Goal: Navigation & Orientation: Find specific page/section

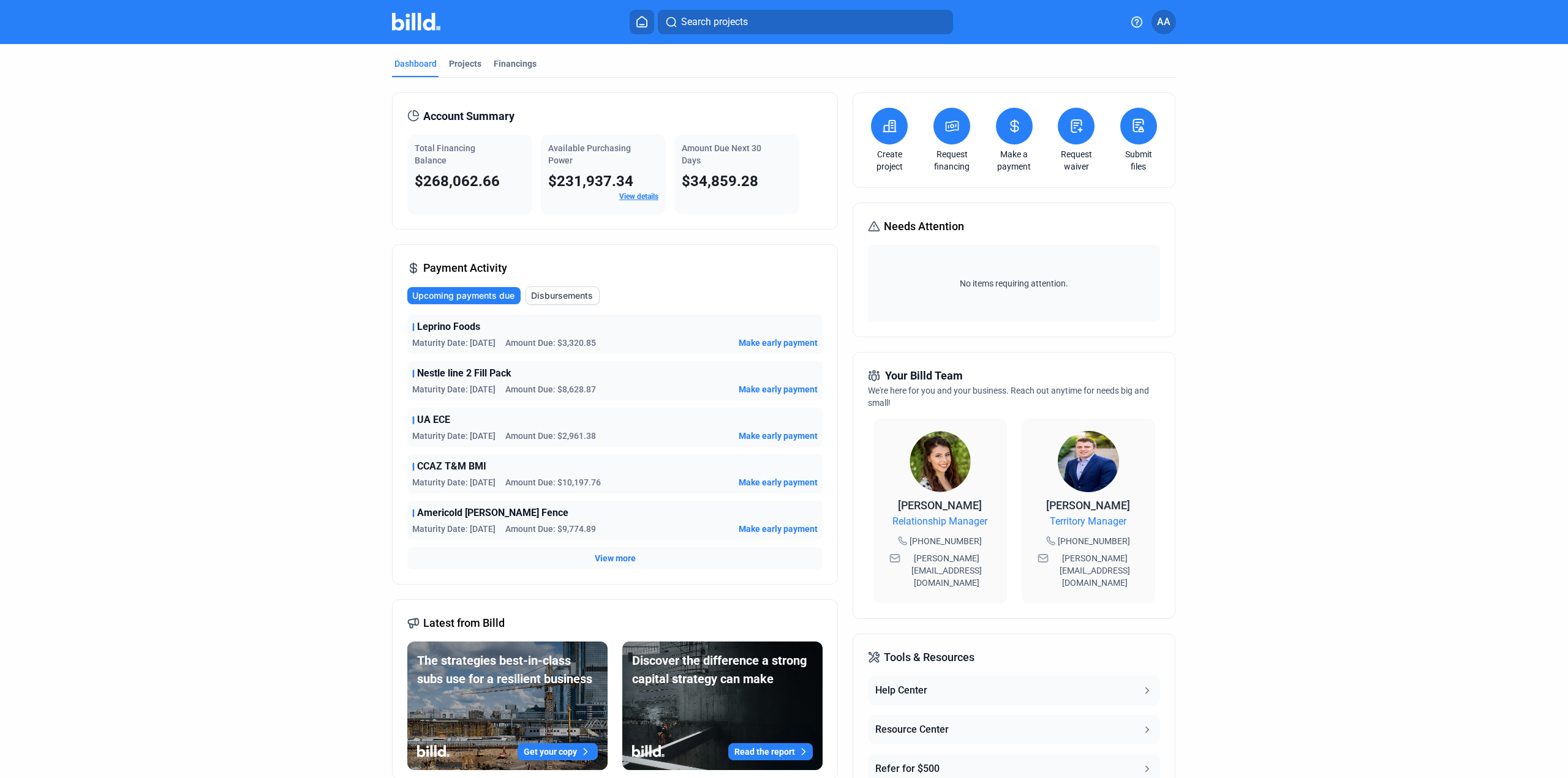
click at [601, 564] on span "View more" at bounding box center [615, 558] width 41 height 12
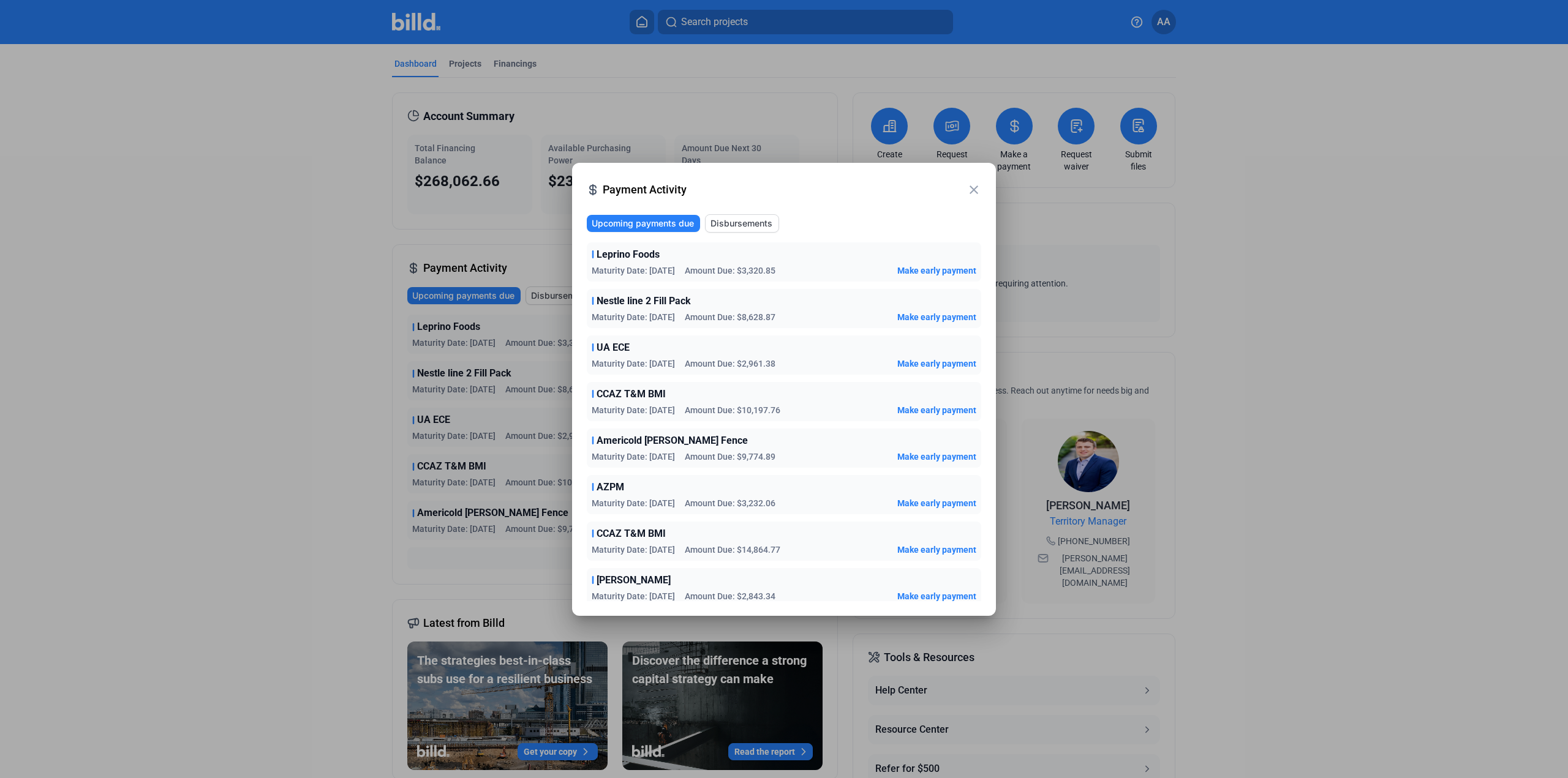
click at [974, 188] on mat-icon "close" at bounding box center [974, 190] width 15 height 15
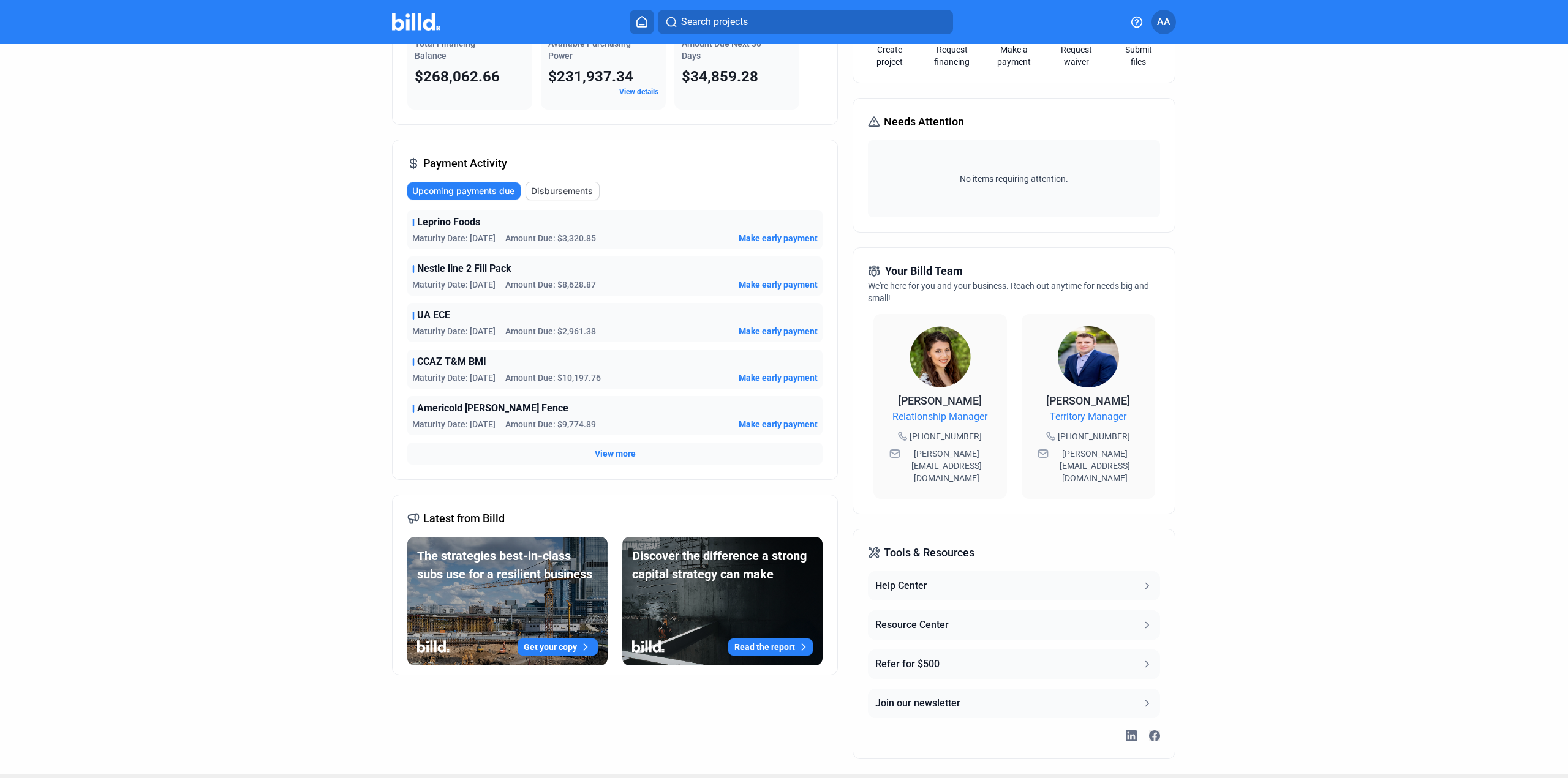
scroll to position [107, 0]
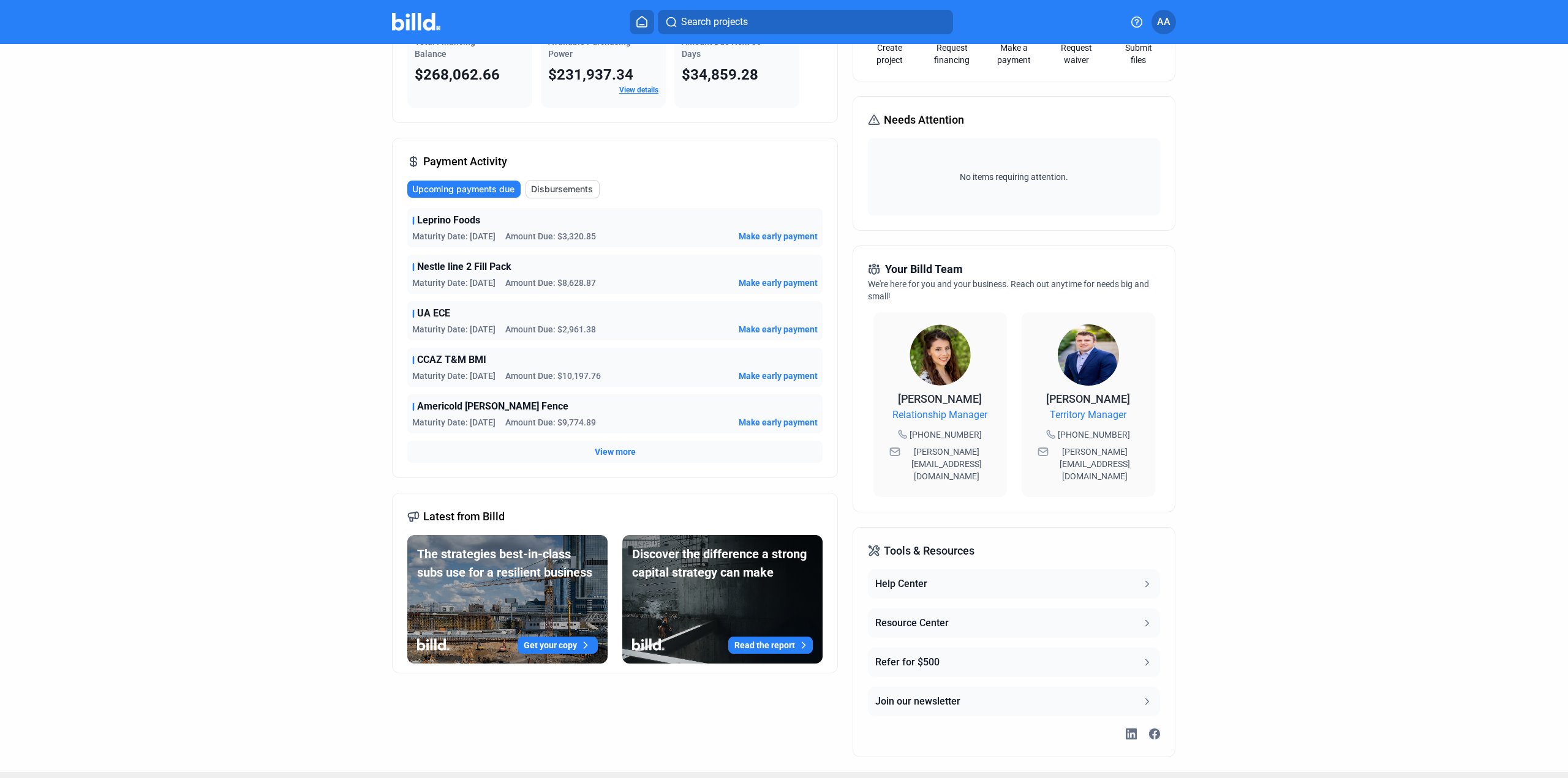
click at [619, 459] on div "View more" at bounding box center [614, 451] width 415 height 22
click at [621, 452] on span "View more" at bounding box center [615, 452] width 41 height 12
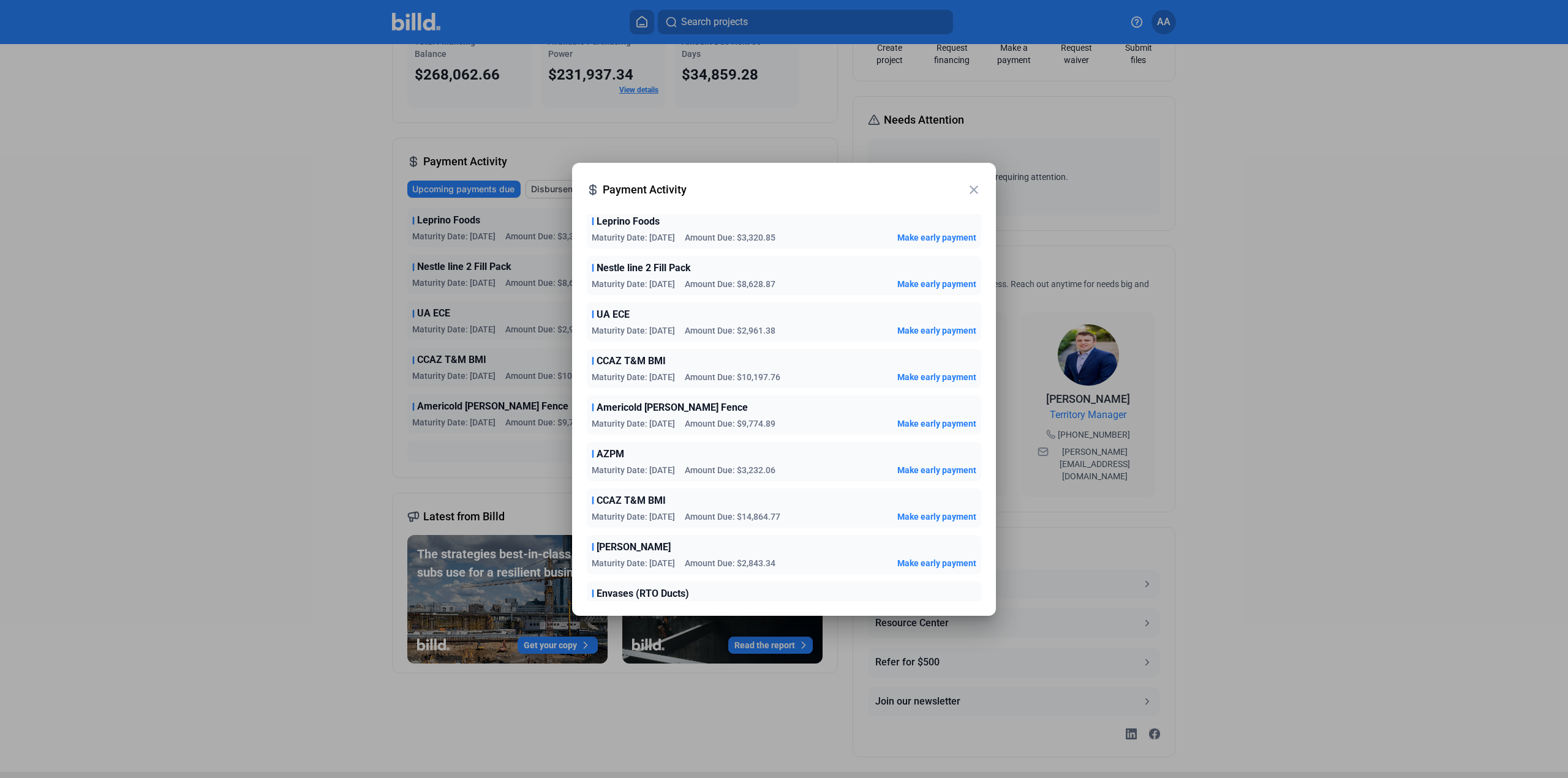
scroll to position [0, 0]
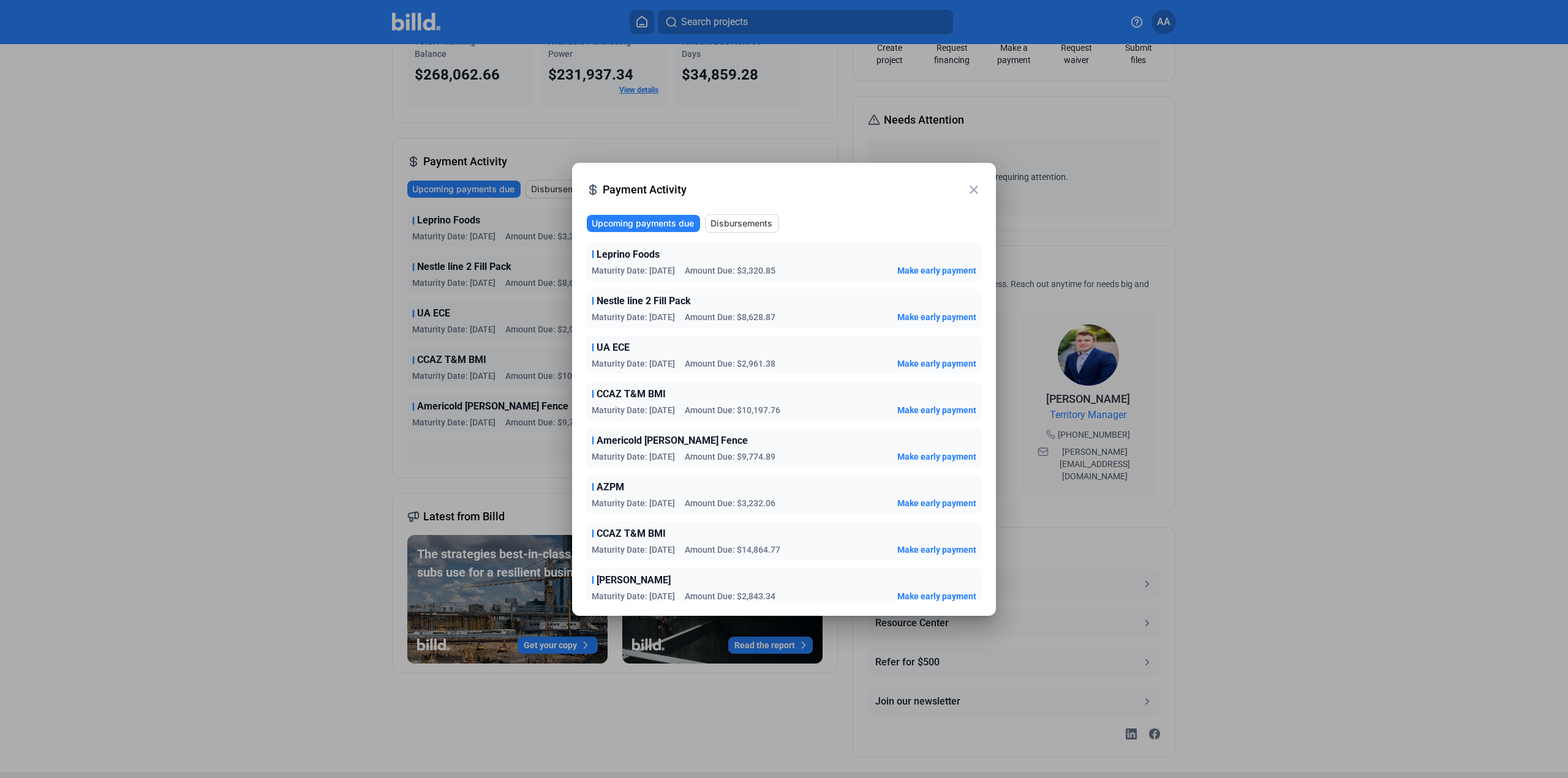
click at [1532, 432] on div at bounding box center [784, 389] width 1568 height 778
click at [972, 183] on mat-icon "close" at bounding box center [974, 190] width 15 height 15
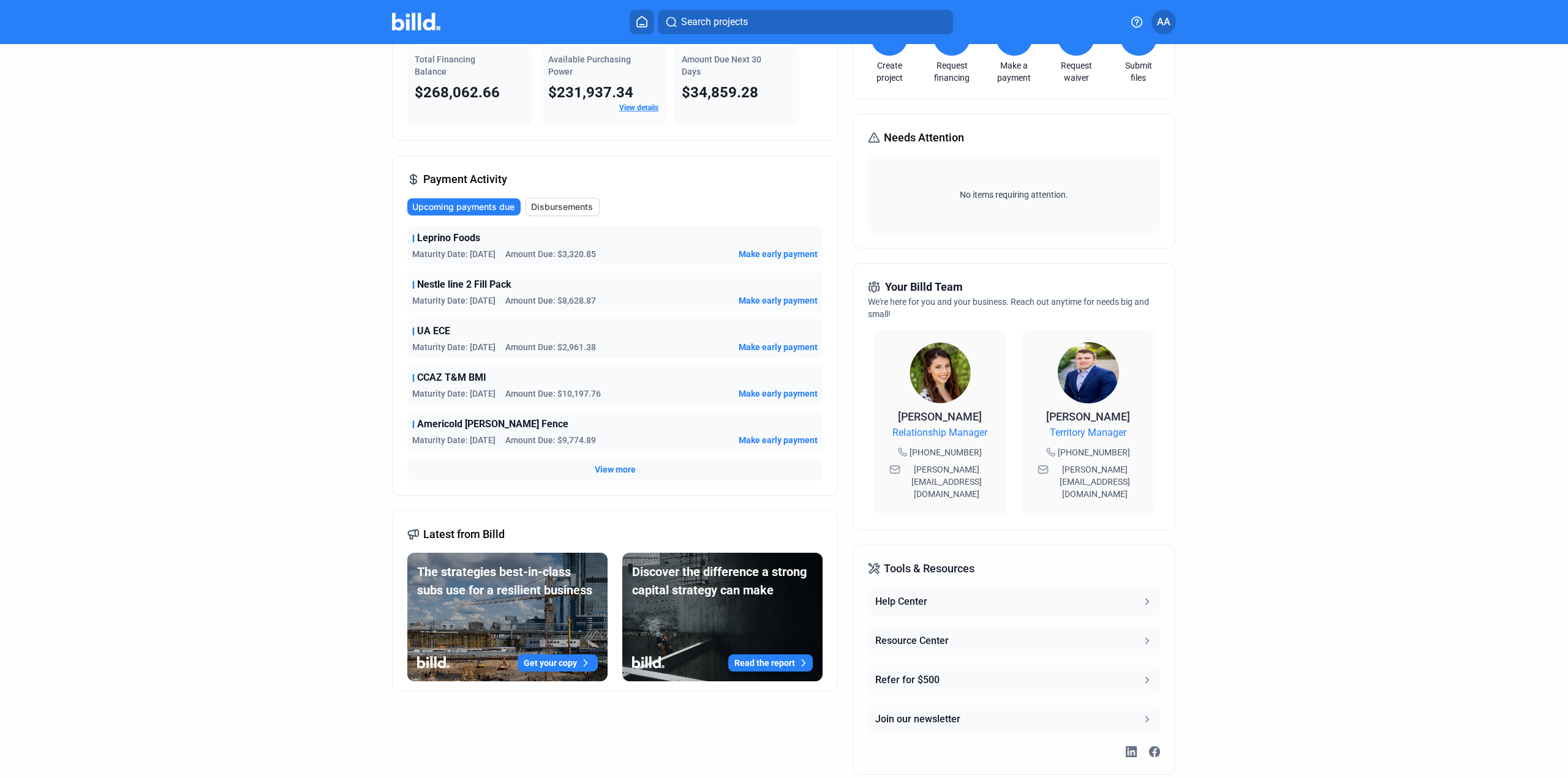
scroll to position [107, 0]
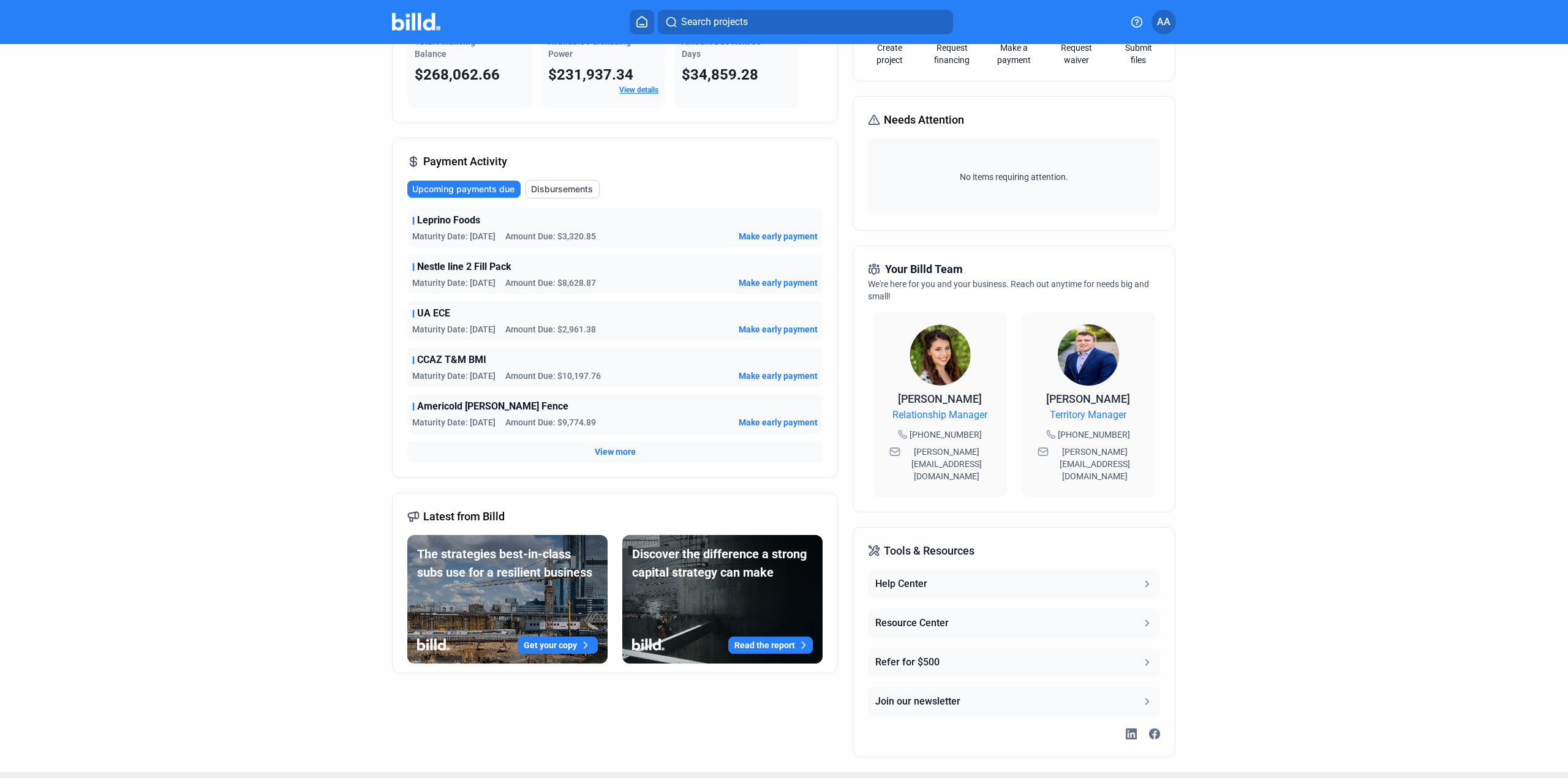
click at [620, 455] on span "View more" at bounding box center [615, 452] width 41 height 12
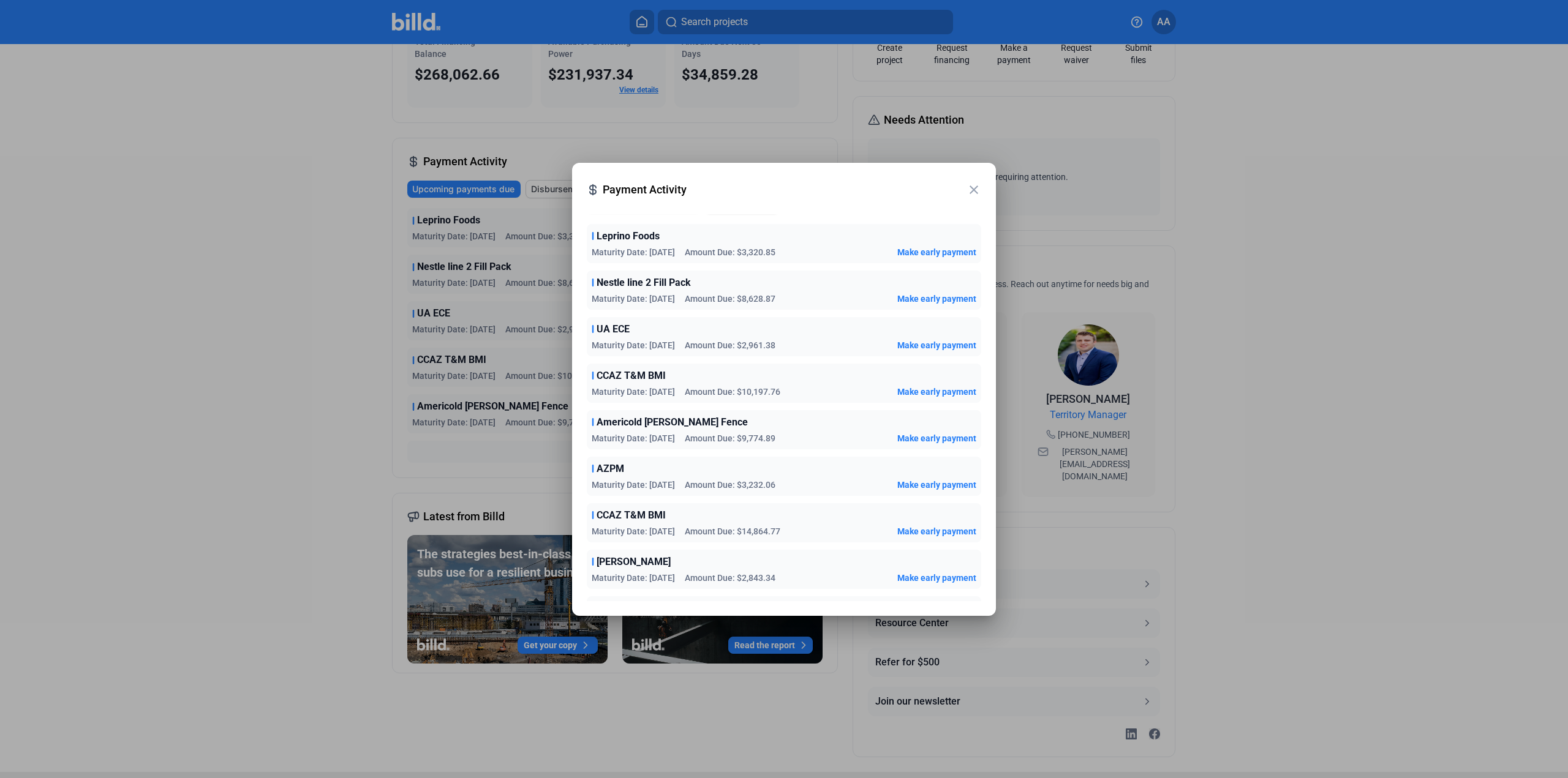
scroll to position [0, 0]
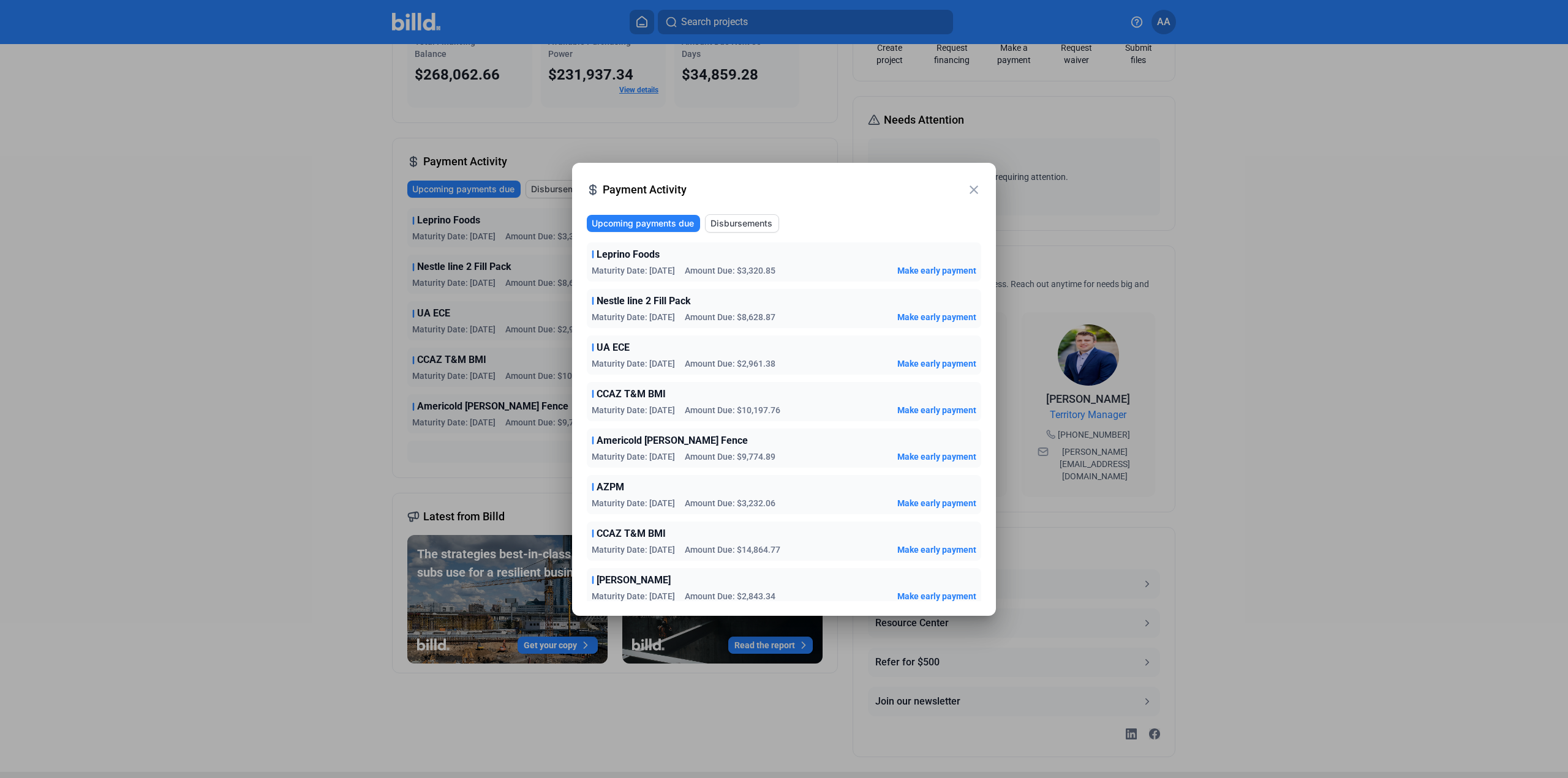
click at [968, 185] on mat-icon "close" at bounding box center [974, 190] width 15 height 15
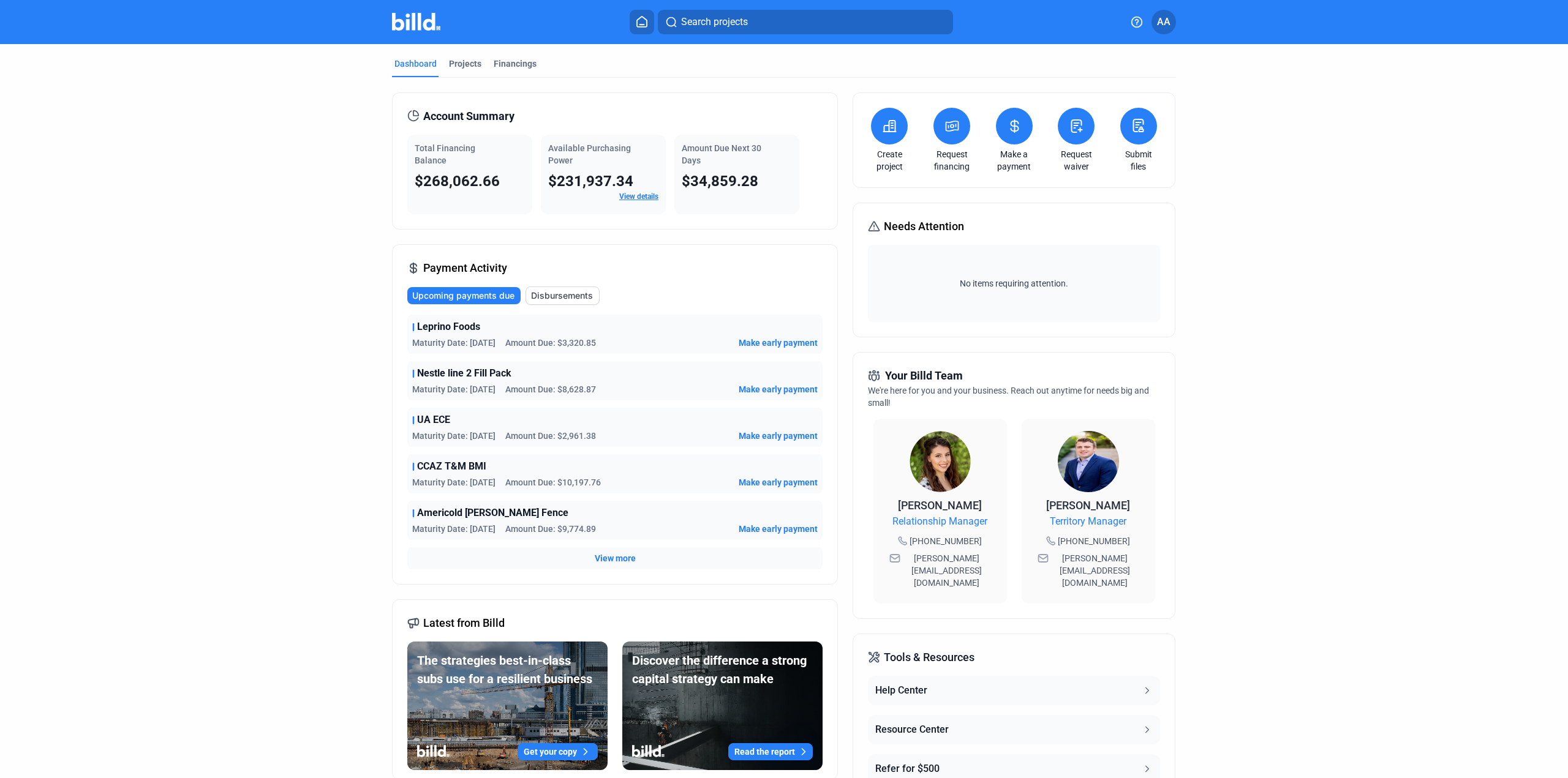
drag, startPoint x: 1129, startPoint y: 519, endPoint x: 1132, endPoint y: 544, distance: 25.2
click at [1122, 545] on div "[PERSON_NAME] Territory Manager [PHONE_NUMBER] [PERSON_NAME][EMAIL_ADDRESS][DOM…" at bounding box center [1088, 511] width 134 height 185
click at [1244, 550] on dashboard "Dashboard Projects Financings Account Summary Total Financing Balance $268,062.…" at bounding box center [784, 461] width 1411 height 834
drag, startPoint x: 863, startPoint y: 227, endPoint x: 971, endPoint y: 224, distance: 108.0
click at [971, 224] on div "Needs Attention No items requiring attention." at bounding box center [1014, 270] width 322 height 135
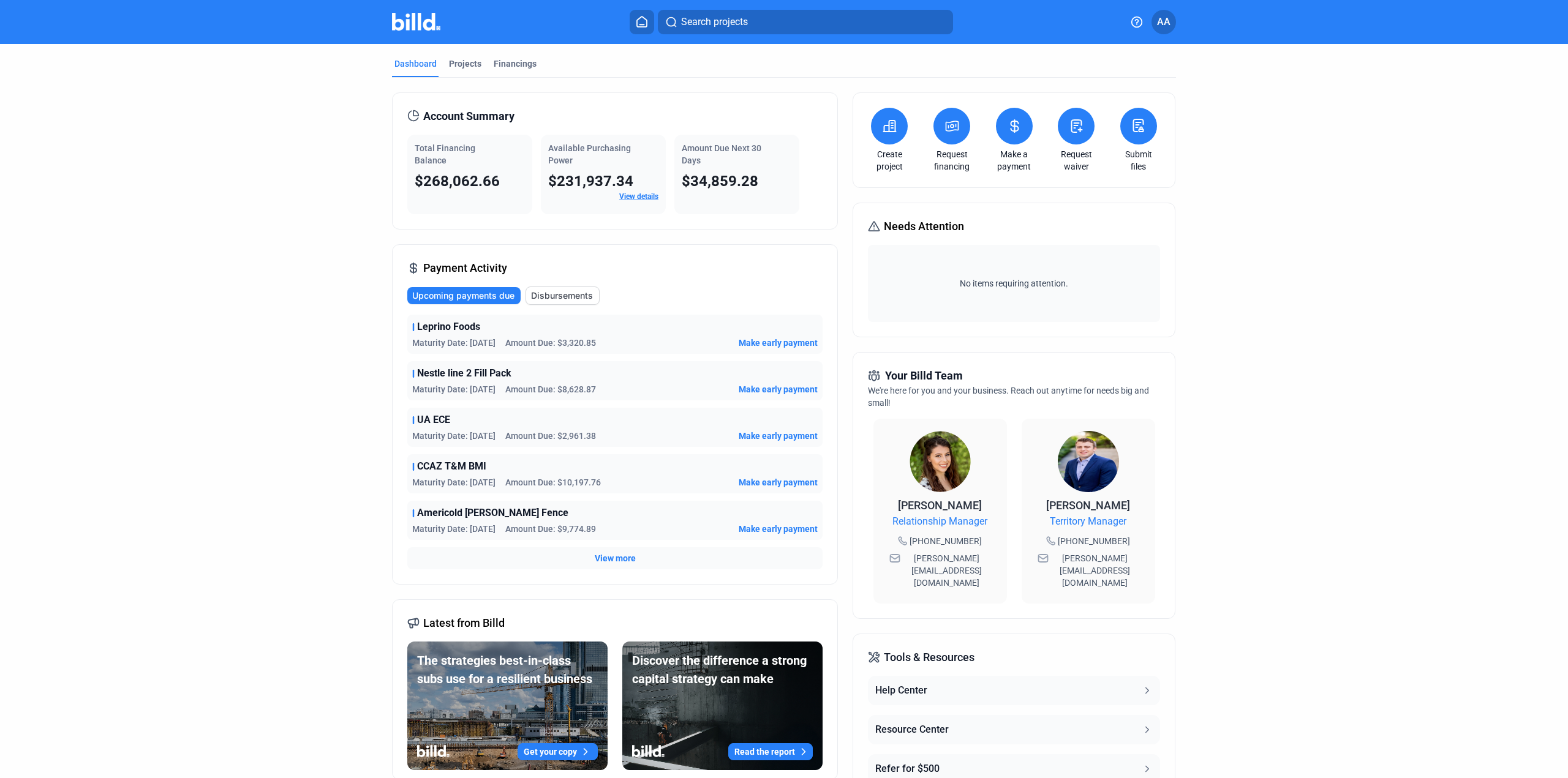
click at [1021, 238] on div "Needs Attention No items requiring attention." at bounding box center [1014, 270] width 322 height 135
click at [871, 220] on icon at bounding box center [874, 226] width 12 height 15
click at [872, 228] on icon at bounding box center [874, 226] width 12 height 15
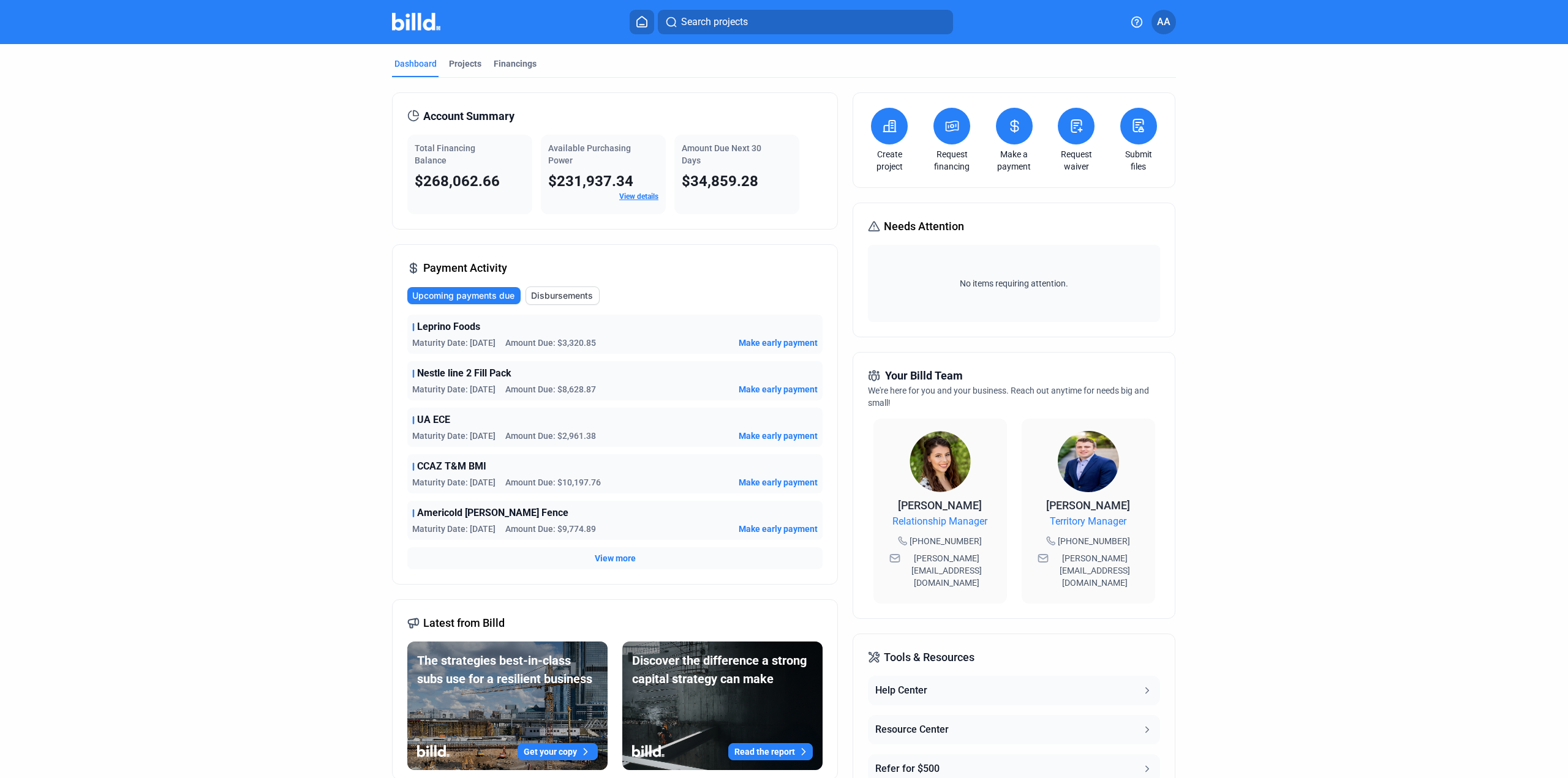
click at [870, 228] on icon at bounding box center [874, 226] width 12 height 15
click at [870, 228] on icon at bounding box center [874, 226] width 12 height 15
click at [958, 228] on span "Needs Attention" at bounding box center [924, 226] width 81 height 17
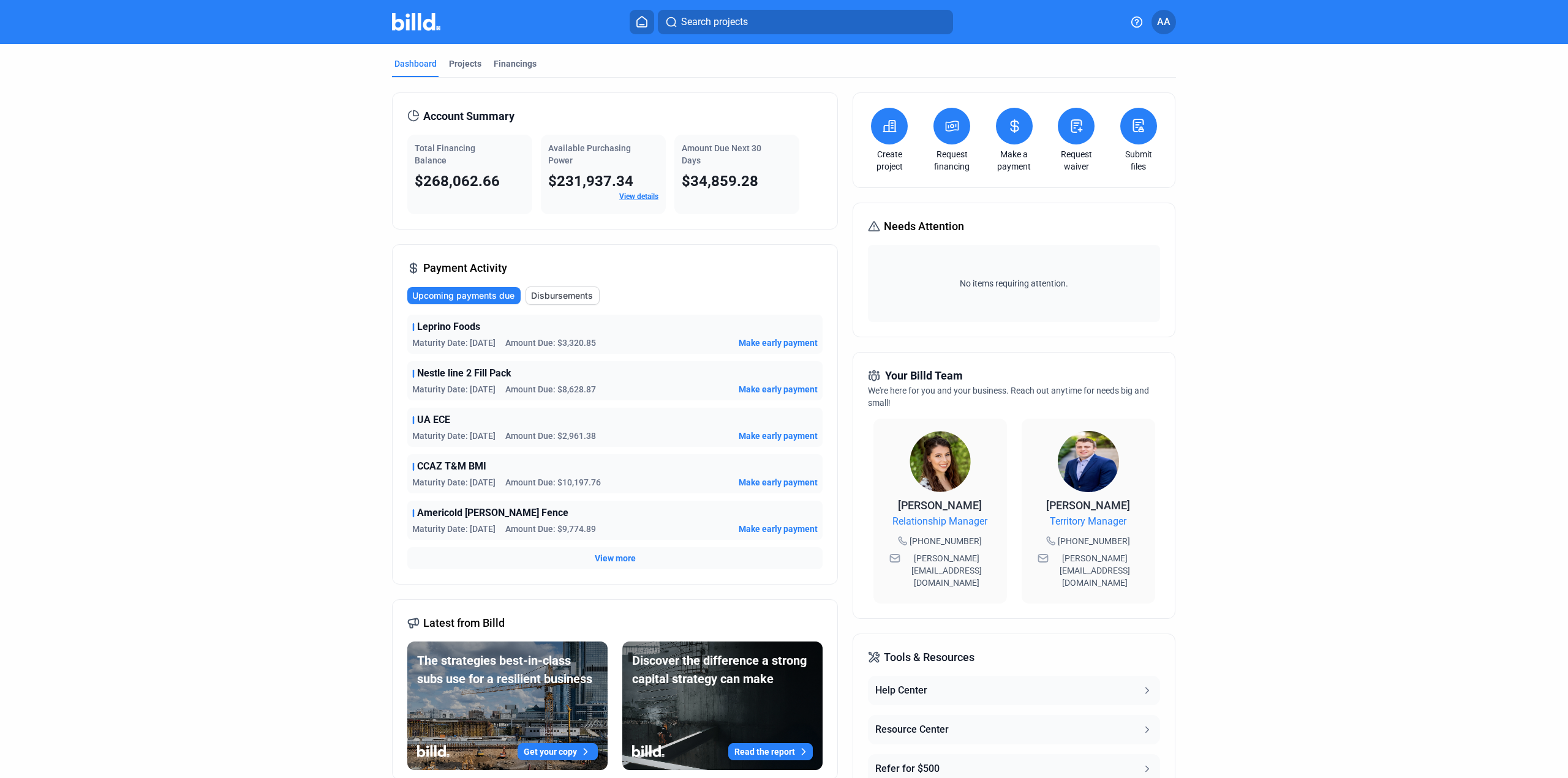
drag, startPoint x: 969, startPoint y: 228, endPoint x: 81, endPoint y: 28, distance: 910.2
click at [75, 23] on div "Search projects AA Dashboard Projects Financings Account Summary Total Financin…" at bounding box center [784, 389] width 1568 height 778
click at [217, 123] on dashboard "Dashboard Projects Financings Account Summary Total Financing Balance $268,062.…" at bounding box center [784, 461] width 1411 height 834
drag, startPoint x: 273, startPoint y: 23, endPoint x: 381, endPoint y: 17, distance: 108.2
click at [381, 17] on mat-toolbar "Search projects AA" at bounding box center [784, 22] width 1568 height 44
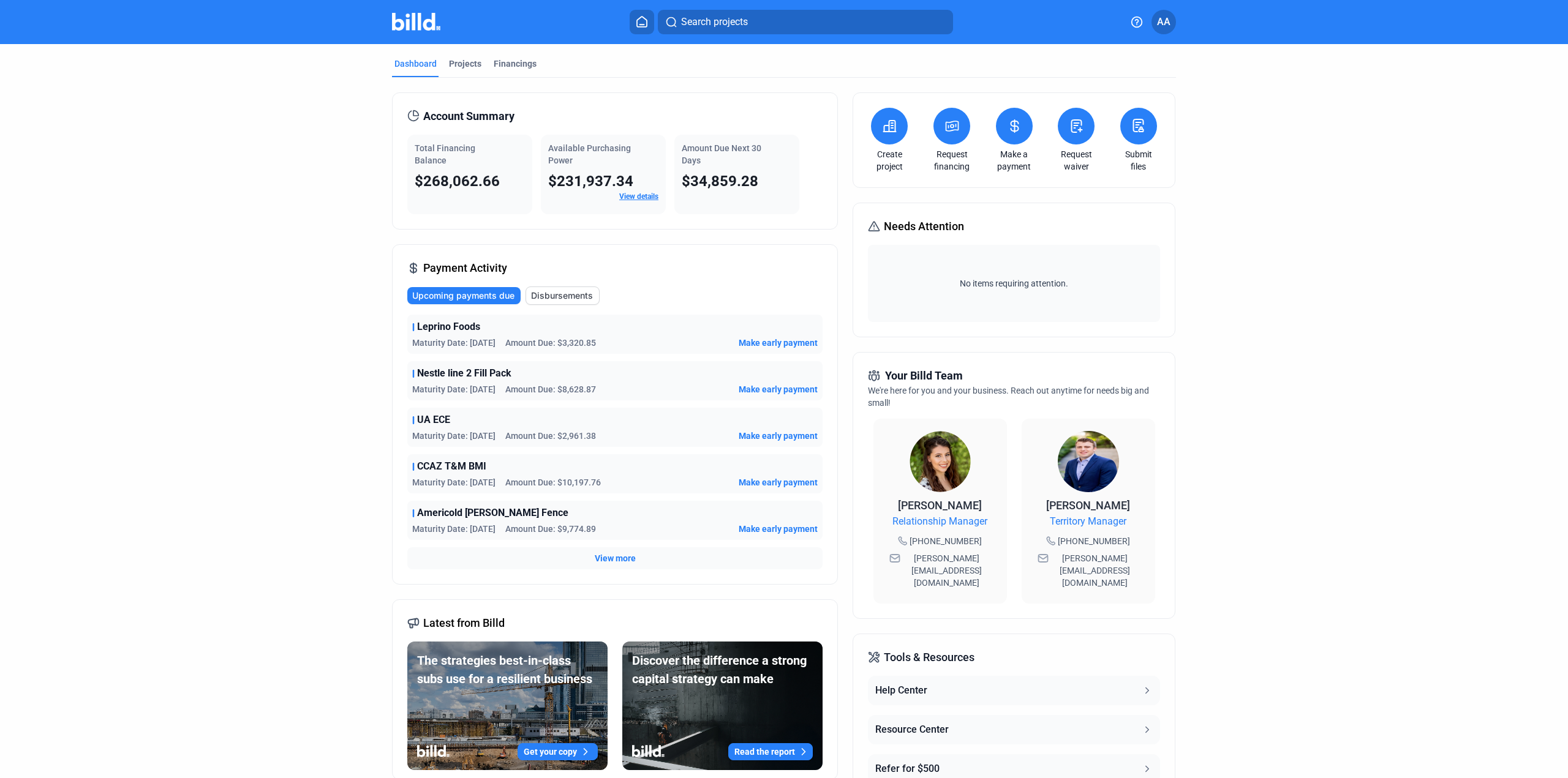
click at [321, 127] on dashboard "Dashboard Projects Financings Account Summary Total Financing Balance $268,062.…" at bounding box center [784, 461] width 1411 height 834
